Goal: Information Seeking & Learning: Check status

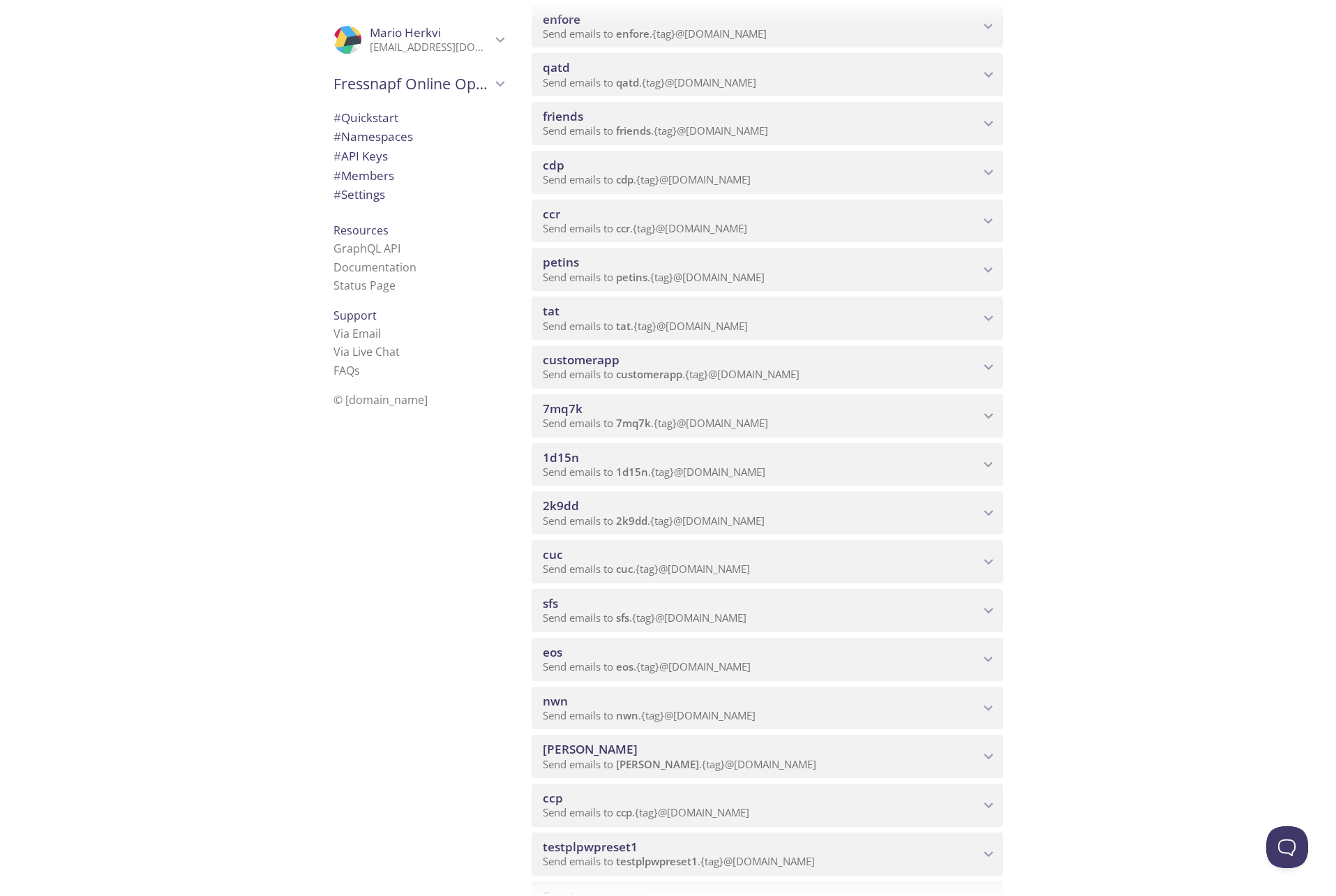
scroll to position [921, 0]
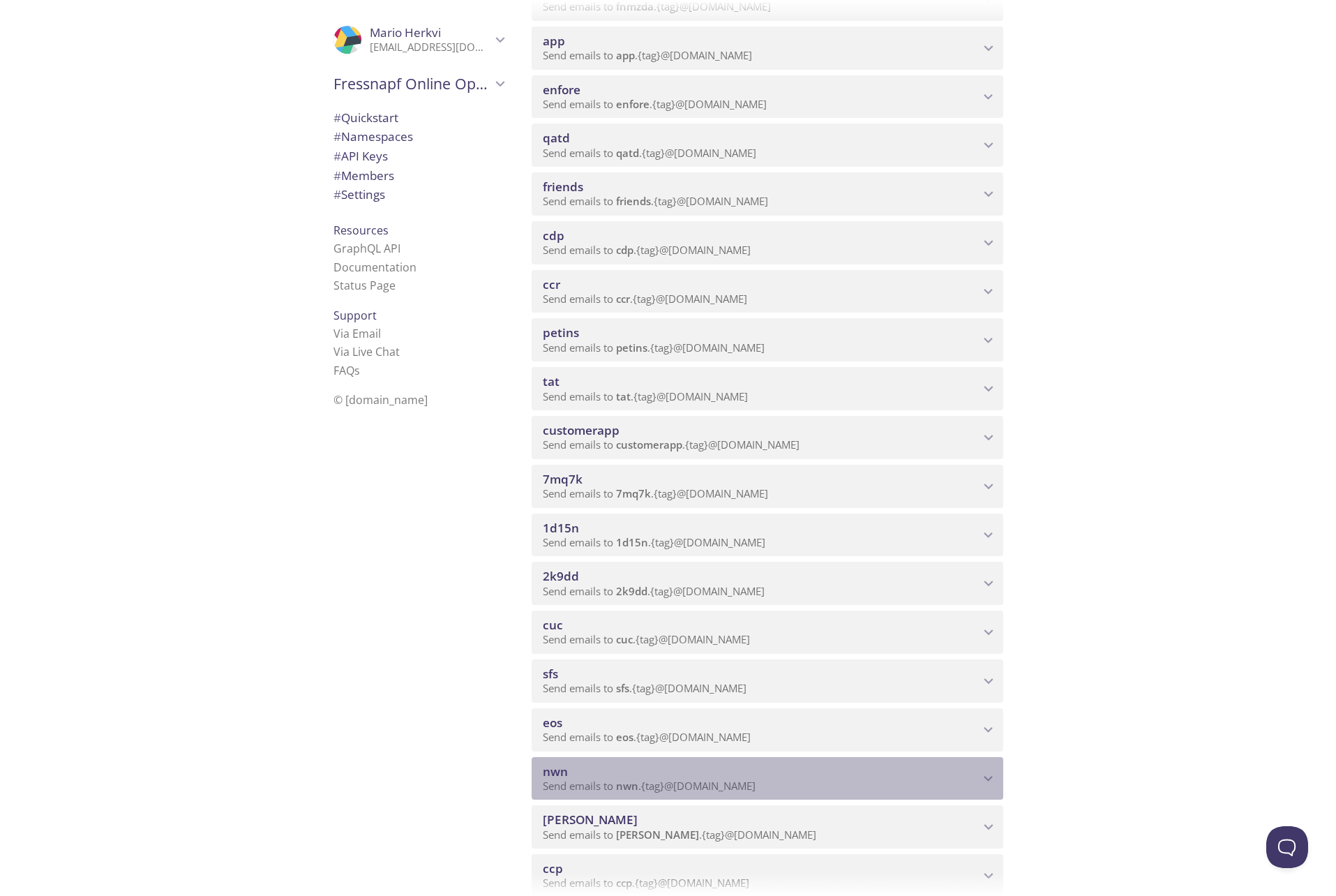
click at [838, 785] on p "Send emails to nwn . {tag} @[DOMAIN_NAME]" at bounding box center [761, 786] width 437 height 14
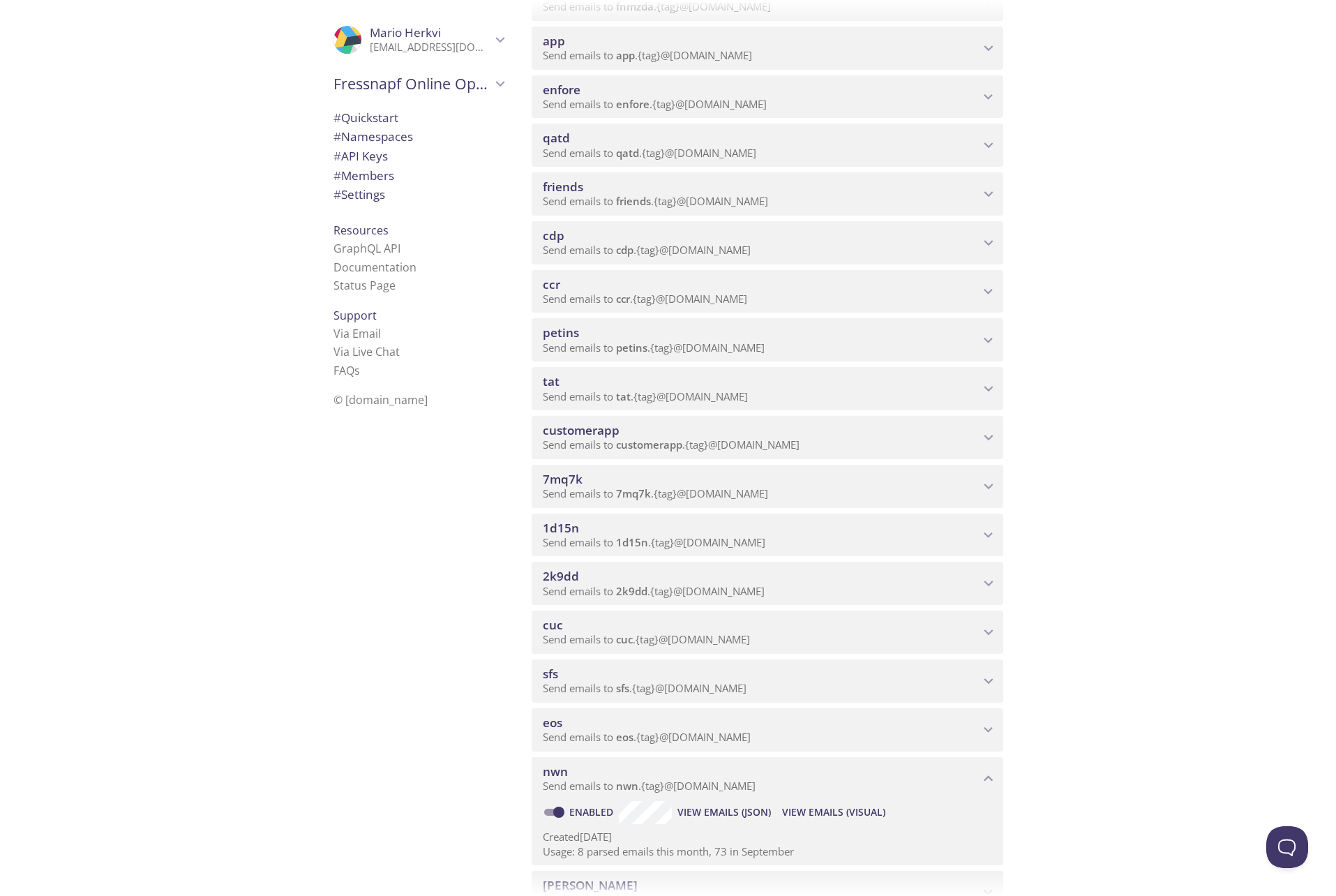
click at [809, 811] on span "View Emails (Visual)" at bounding box center [834, 812] width 104 height 17
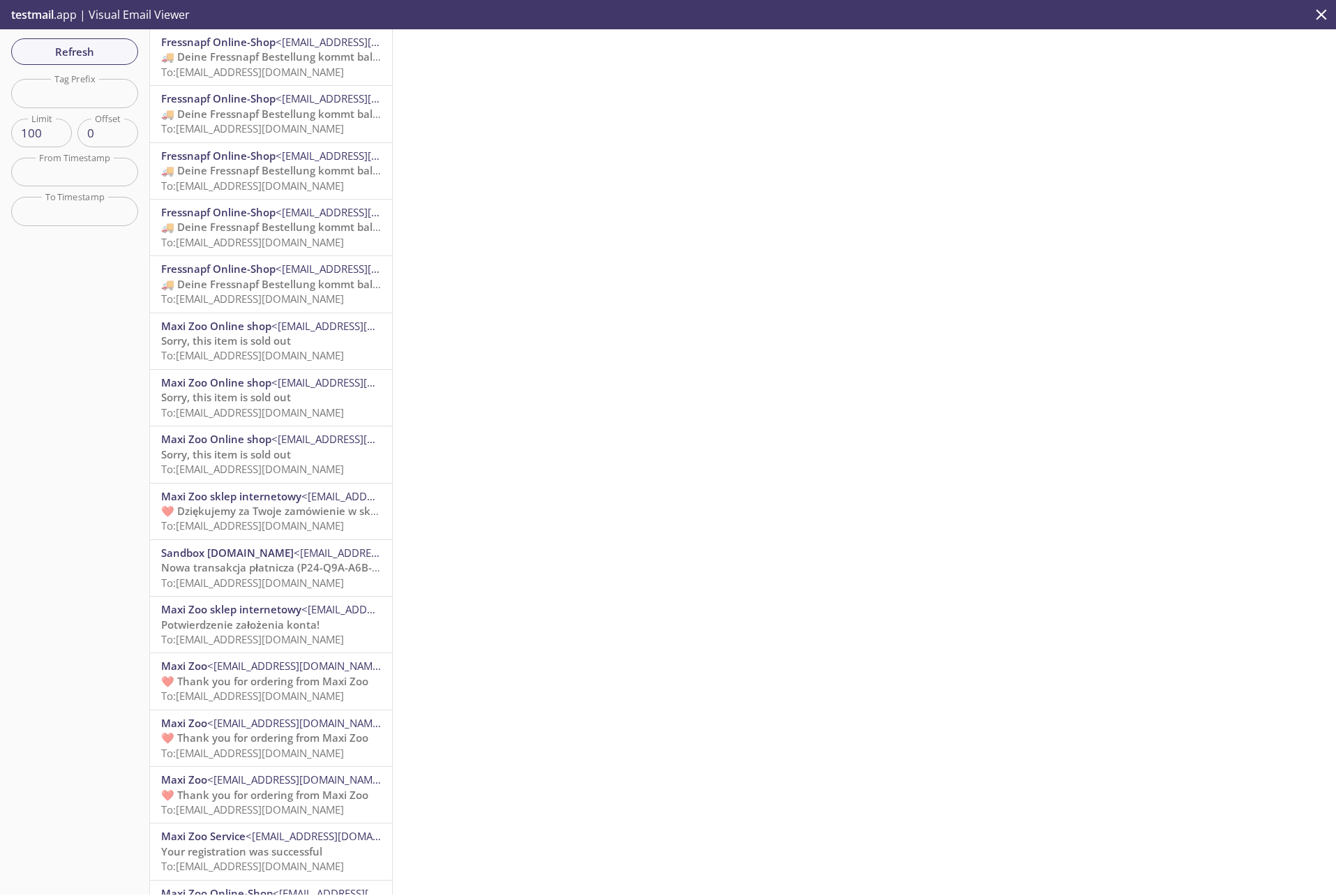
click at [99, 94] on input "text" at bounding box center [75, 93] width 127 height 29
type input "dr"
click at [98, 53] on span "Refresh" at bounding box center [74, 51] width 105 height 18
click at [896, 289] on div at bounding box center [864, 461] width 943 height 865
click at [690, 536] on div at bounding box center [864, 461] width 943 height 865
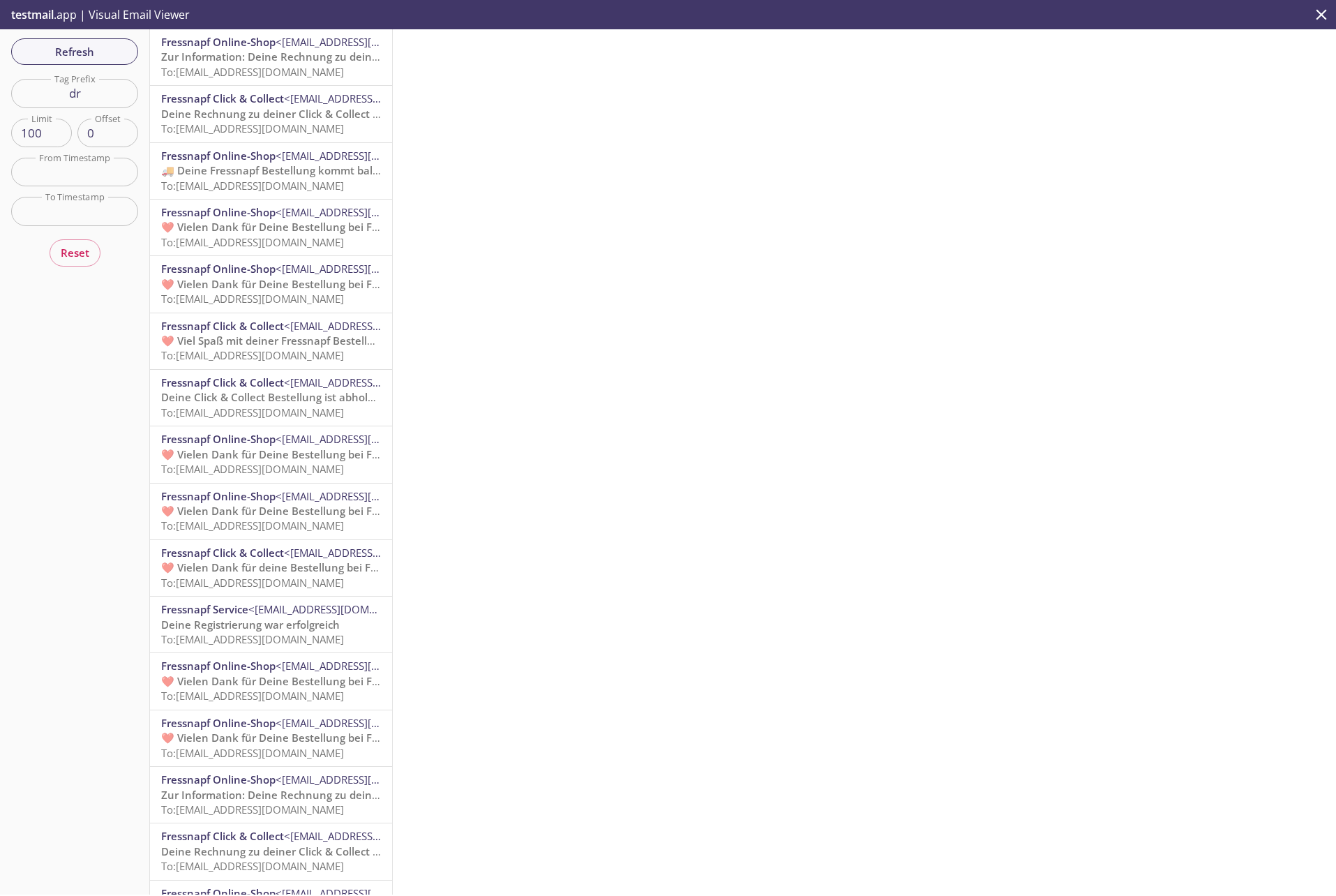
click at [660, 490] on div at bounding box center [864, 461] width 943 height 865
click at [105, 60] on span "Refresh" at bounding box center [74, 51] width 105 height 18
click at [516, 208] on div at bounding box center [864, 461] width 943 height 865
